Goal: Complete application form

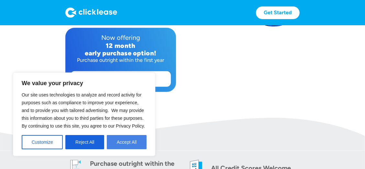
click at [118, 146] on button "Accept All" at bounding box center [127, 142] width 40 height 14
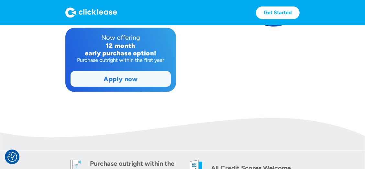
click at [135, 79] on link "Apply now" at bounding box center [121, 79] width 100 height 15
